Goal: Task Accomplishment & Management: Use online tool/utility

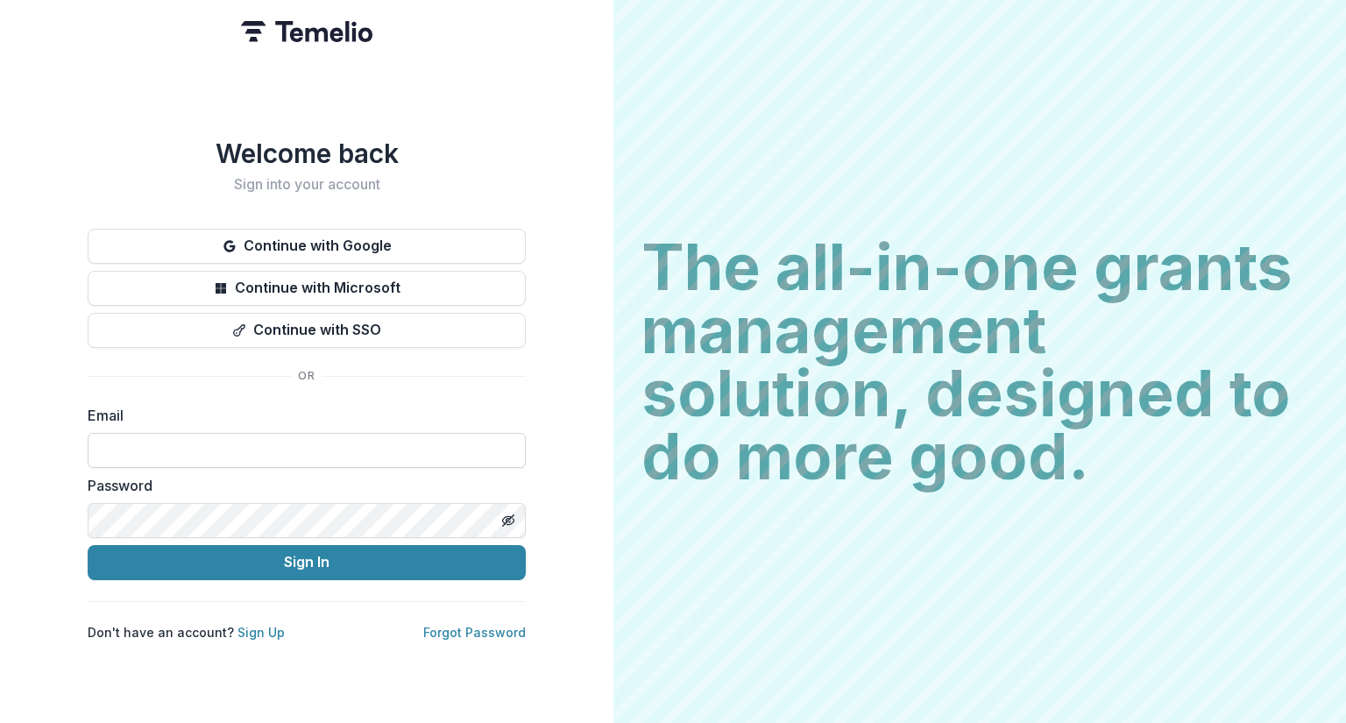
click at [215, 446] on input at bounding box center [307, 450] width 438 height 35
type input "**********"
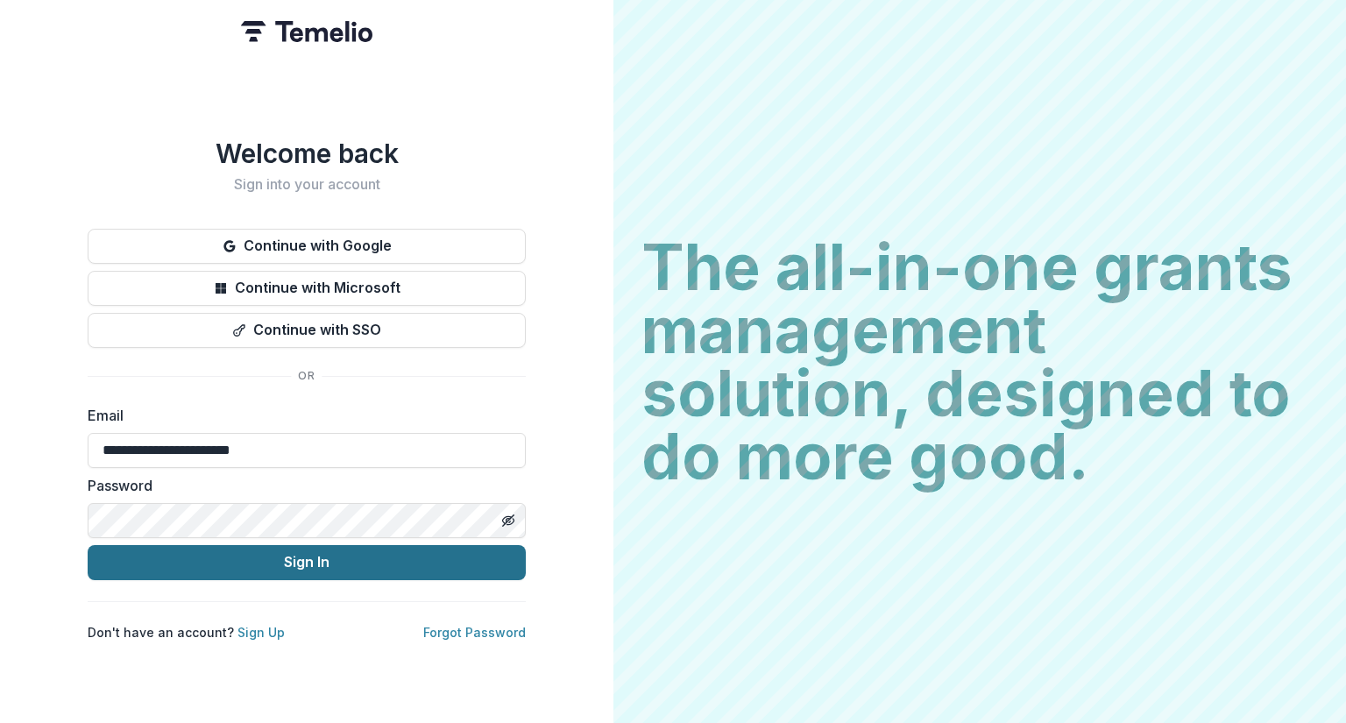
click at [279, 552] on button "Sign In" at bounding box center [307, 562] width 438 height 35
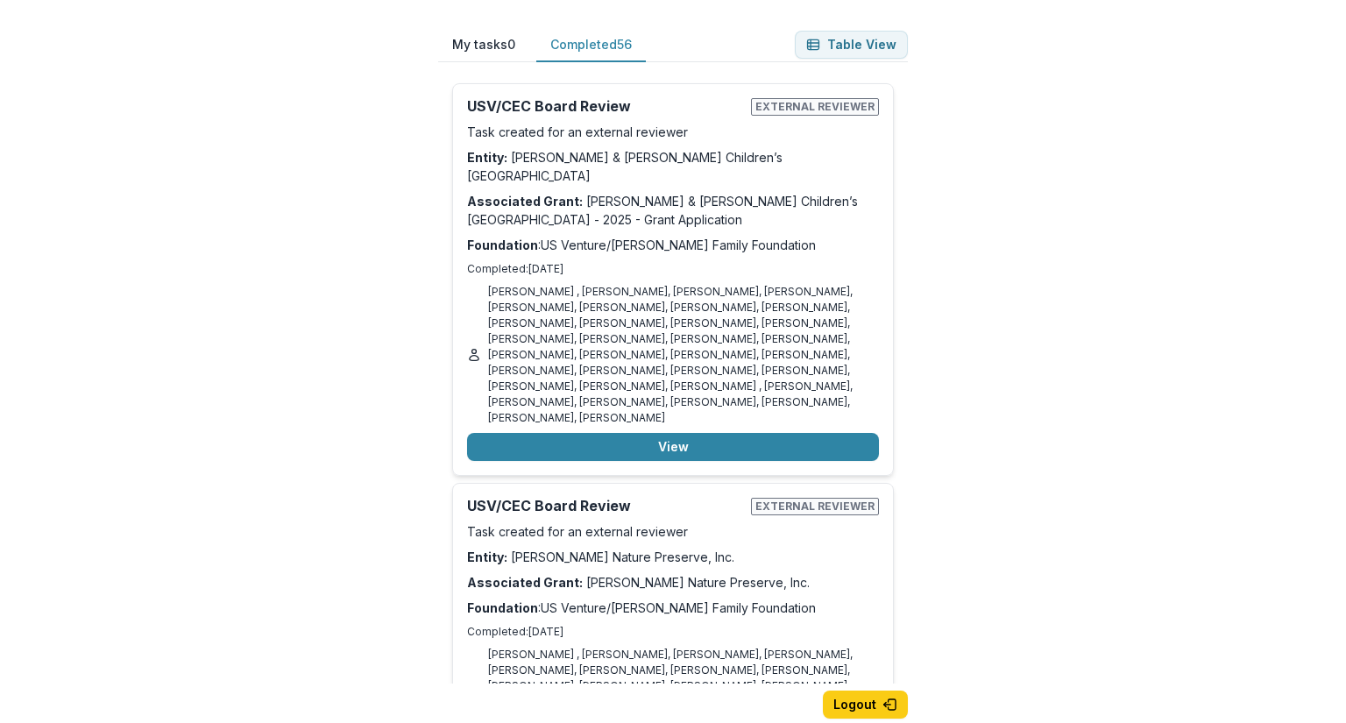
click at [618, 41] on button "Completed 56" at bounding box center [591, 45] width 110 height 34
